Goal: Information Seeking & Learning: Learn about a topic

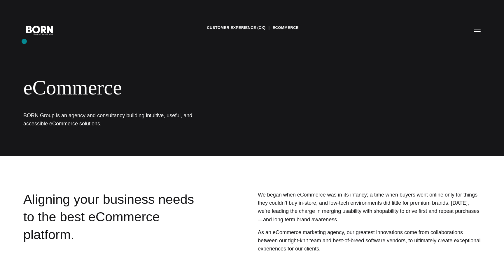
click at [24, 41] on div "Customer Experience (CX) eCommerce eCommerce BORN Group is an agency and consul…" at bounding box center [252, 78] width 504 height 156
click at [34, 29] on icon ".st0{display:none;} .st1{display:inline;} .st2{font-family:'HelveticaNeue-Mediu…" at bounding box center [39, 29] width 37 height 15
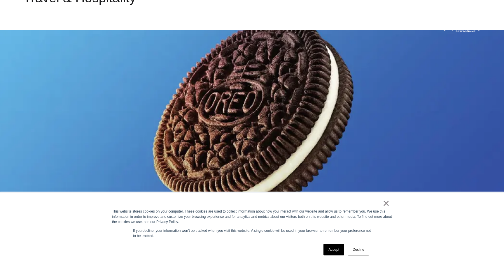
scroll to position [496, 0]
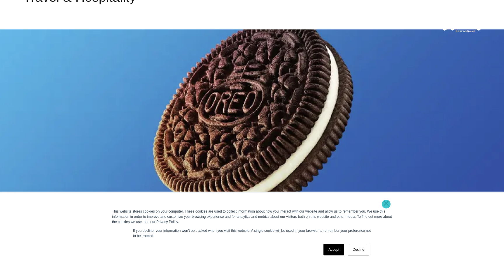
click at [386, 204] on link "×" at bounding box center [385, 203] width 7 height 5
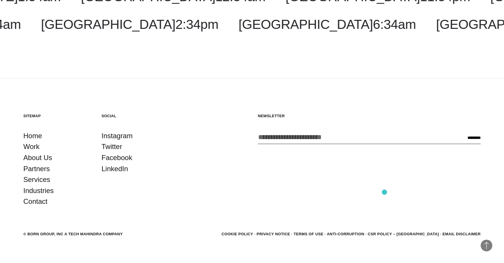
scroll to position [1823, 0]
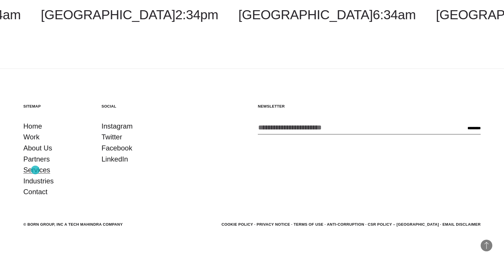
click at [35, 170] on link "Services" at bounding box center [36, 169] width 27 height 11
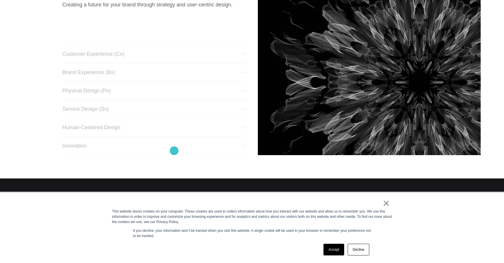
scroll to position [319, 0]
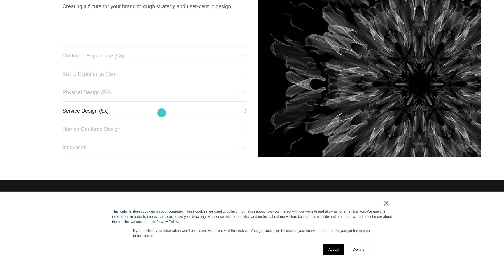
click at [161, 113] on link "Service Design (Sx)" at bounding box center [154, 110] width 184 height 19
